Goal: Task Accomplishment & Management: Manage account settings

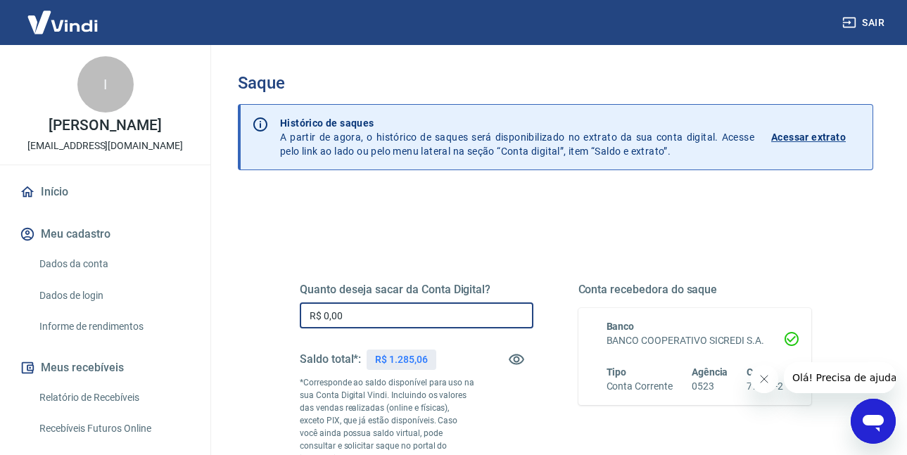
click at [369, 305] on input "R$ 0,00" at bounding box center [417, 316] width 234 height 26
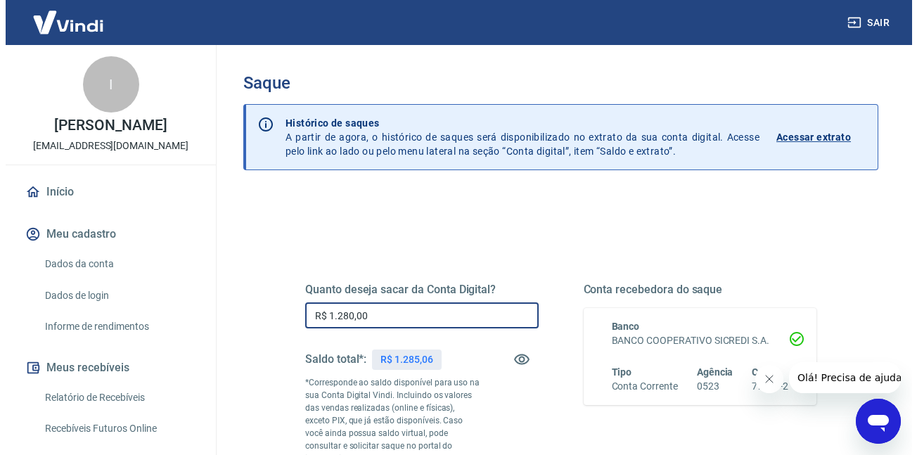
scroll to position [253, 0]
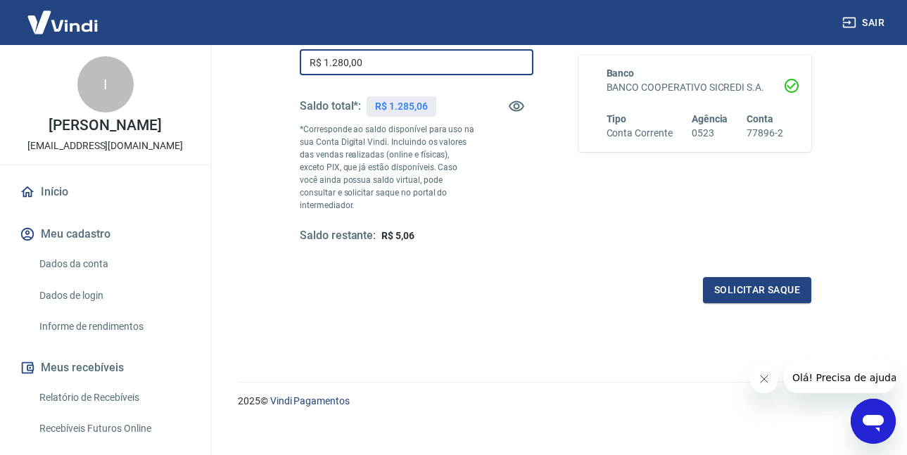
type input "R$ 1.280,00"
drag, startPoint x: 757, startPoint y: 254, endPoint x: 757, endPoint y: 269, distance: 14.8
click at [757, 262] on div "Quanto deseja sacar da Conta Digital? R$ 1.280,00 ​ Saldo total*: R$ 1.285,06 *…" at bounding box center [555, 149] width 511 height 307
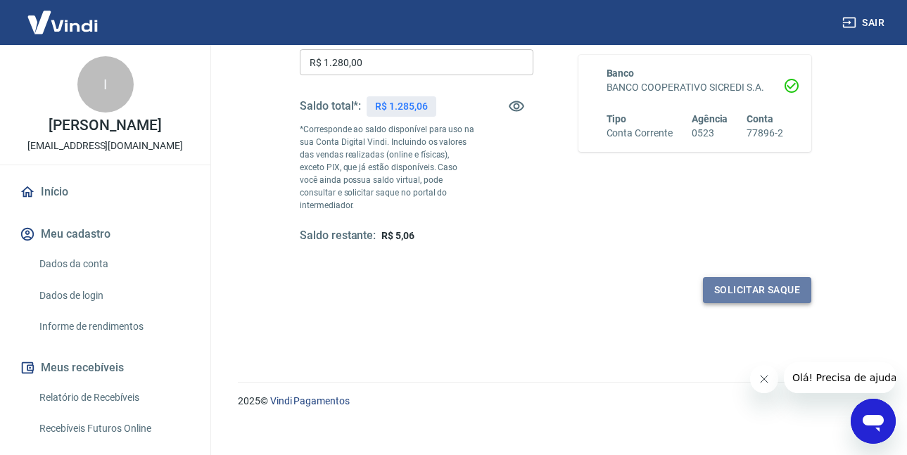
click at [757, 277] on button "Solicitar saque" at bounding box center [757, 290] width 108 height 26
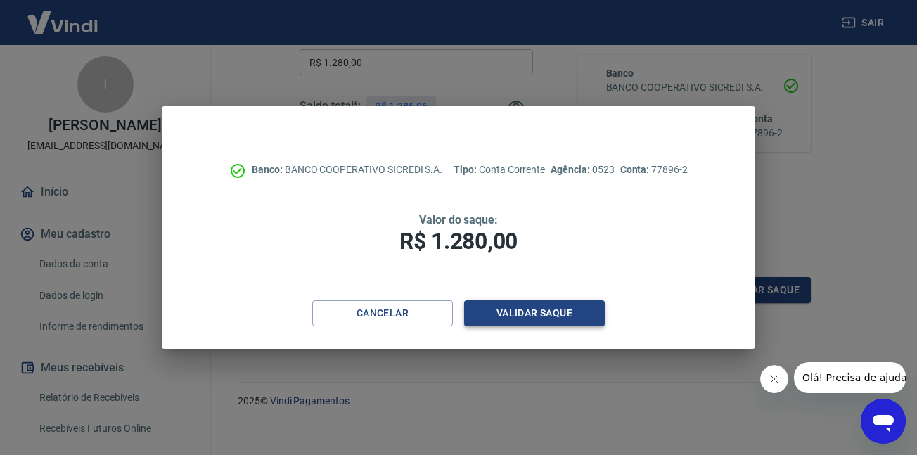
click at [583, 307] on button "Validar saque" at bounding box center [534, 313] width 141 height 26
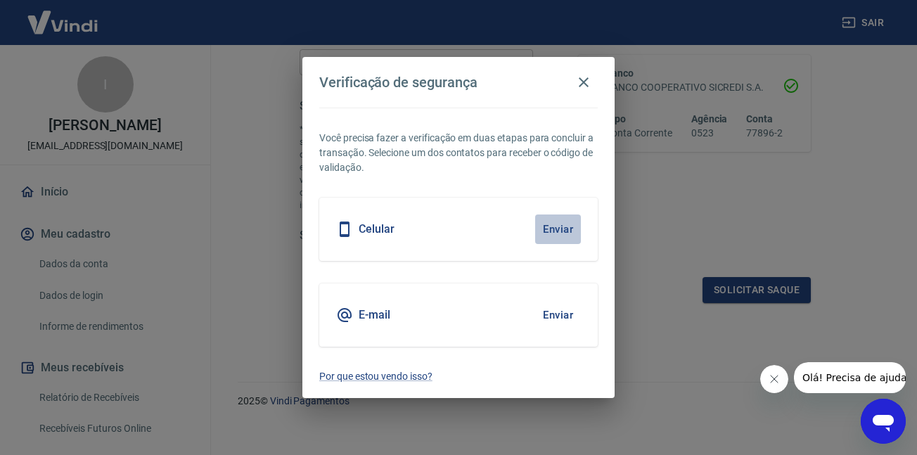
click at [554, 227] on button "Enviar" at bounding box center [558, 230] width 46 height 30
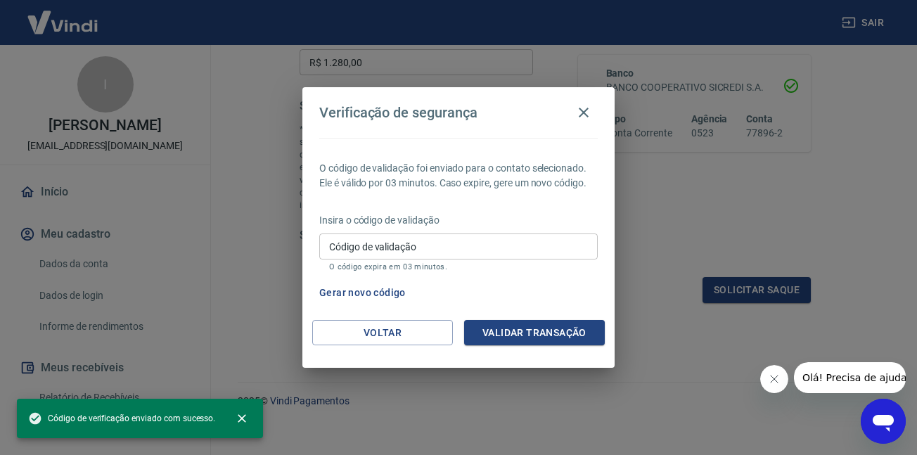
click at [416, 243] on input "Código de validação" at bounding box center [458, 247] width 279 height 26
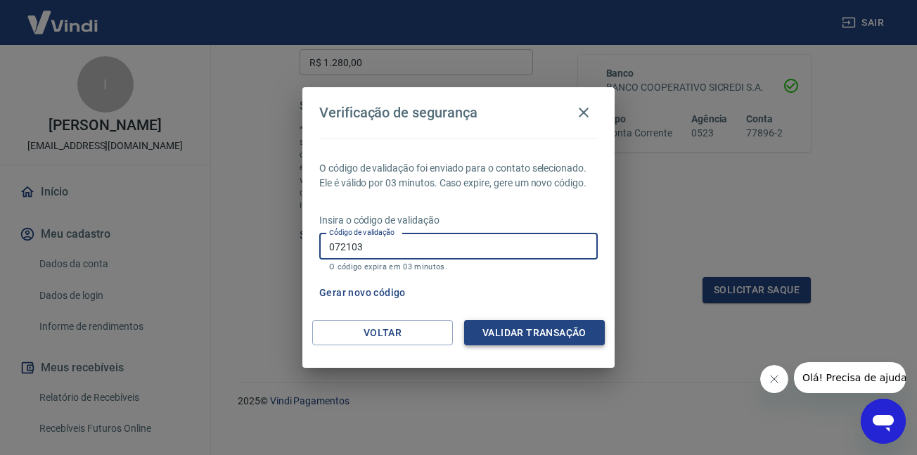
click at [499, 338] on button "Validar transação" at bounding box center [534, 333] width 141 height 26
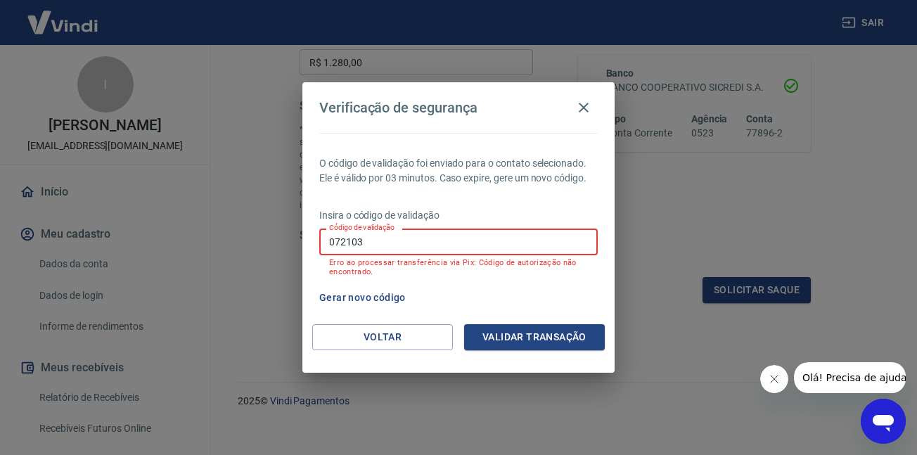
click at [368, 240] on input "072103" at bounding box center [458, 242] width 279 height 26
drag, startPoint x: 363, startPoint y: 240, endPoint x: 277, endPoint y: 238, distance: 85.9
click at [283, 240] on div "Verificação de segurança O código de validação foi enviado para o contato selec…" at bounding box center [458, 227] width 917 height 455
type input "190697"
click at [560, 336] on button "Validar transação" at bounding box center [534, 337] width 141 height 26
